Goal: Transaction & Acquisition: Download file/media

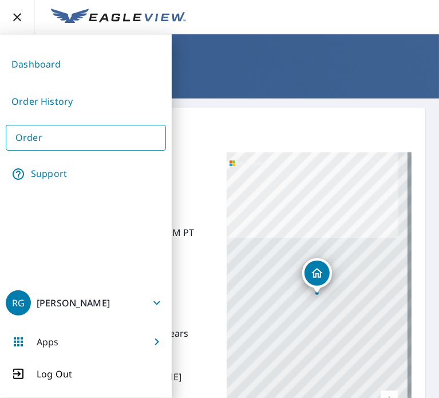
click at [67, 138] on link "Order" at bounding box center [86, 138] width 160 height 26
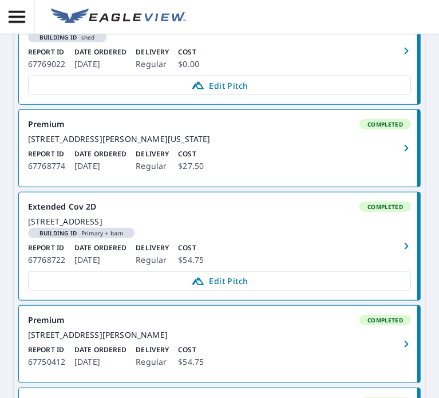
scroll to position [397, 0]
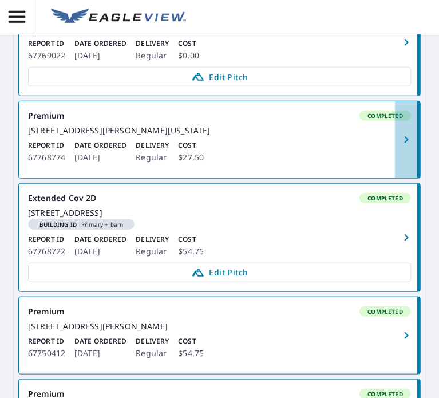
click at [399, 147] on icon "button" at bounding box center [406, 140] width 14 height 14
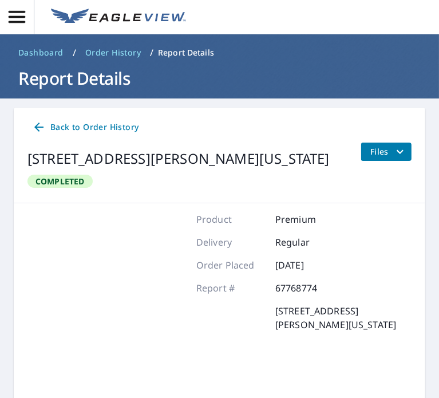
scroll to position [11, 0]
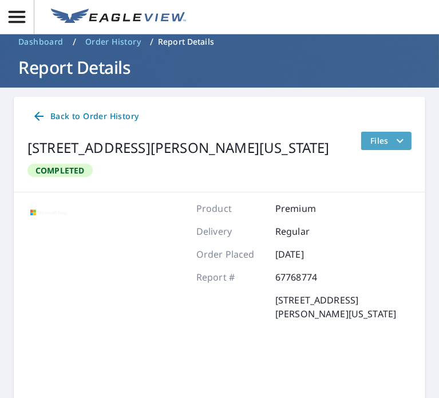
click at [396, 138] on icon "filesDropdownBtn-67768774" at bounding box center [400, 141] width 14 height 14
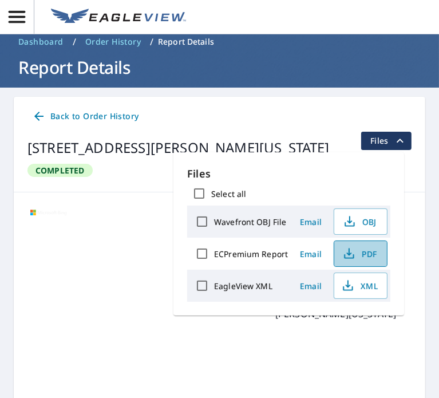
click at [359, 261] on button "PDF" at bounding box center [361, 253] width 54 height 26
